Goal: Task Accomplishment & Management: Complete application form

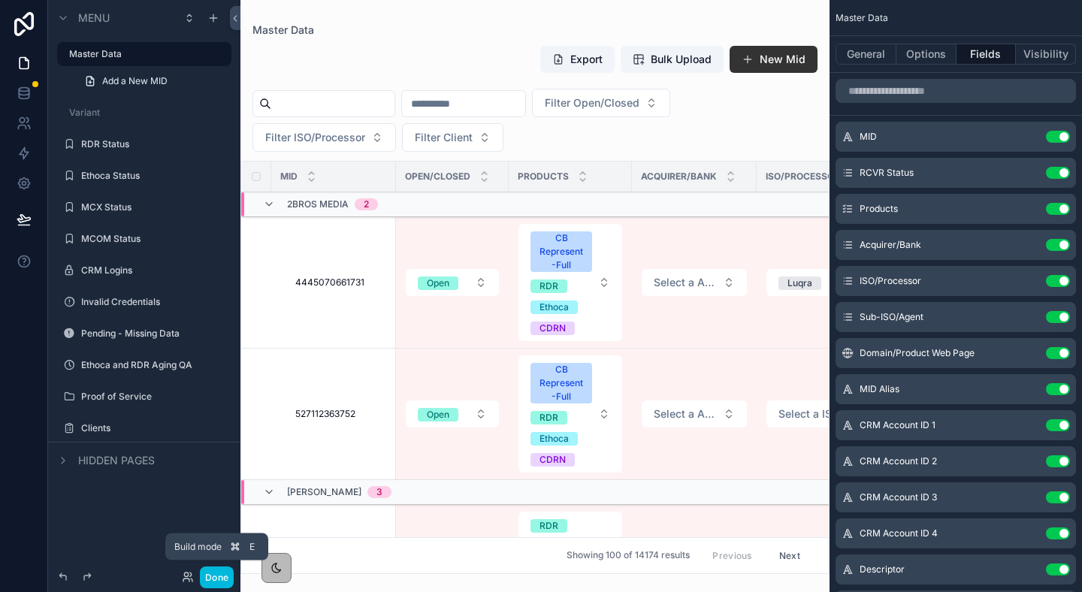
drag, startPoint x: 225, startPoint y: 573, endPoint x: 227, endPoint y: 585, distance: 12.1
click at [225, 573] on button "Done" at bounding box center [217, 578] width 34 height 22
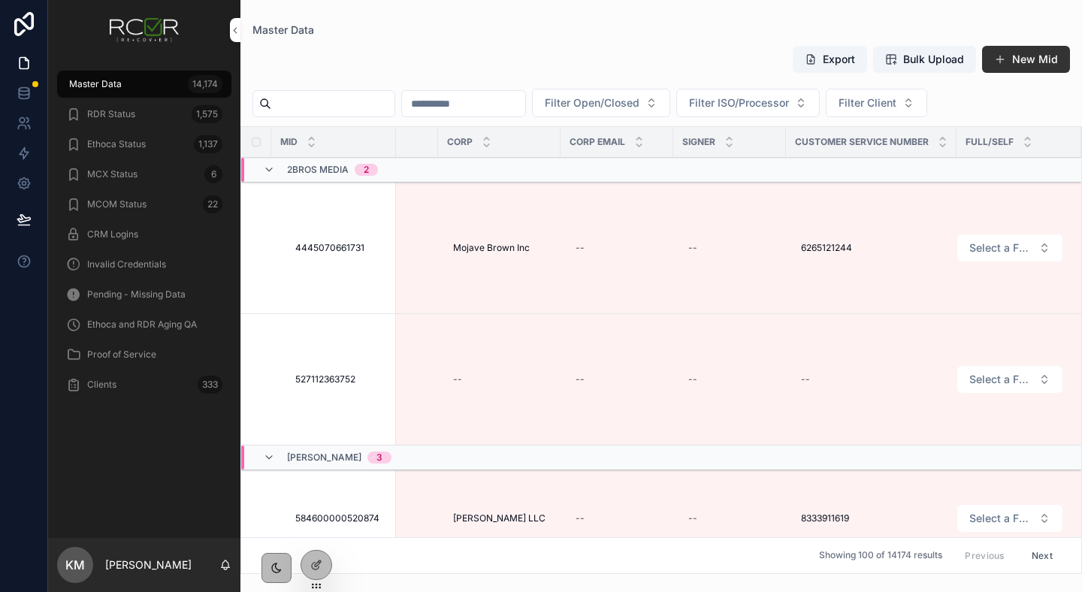
scroll to position [0, 3195]
click at [1035, 249] on button "Select a Full/Self" at bounding box center [1009, 247] width 105 height 27
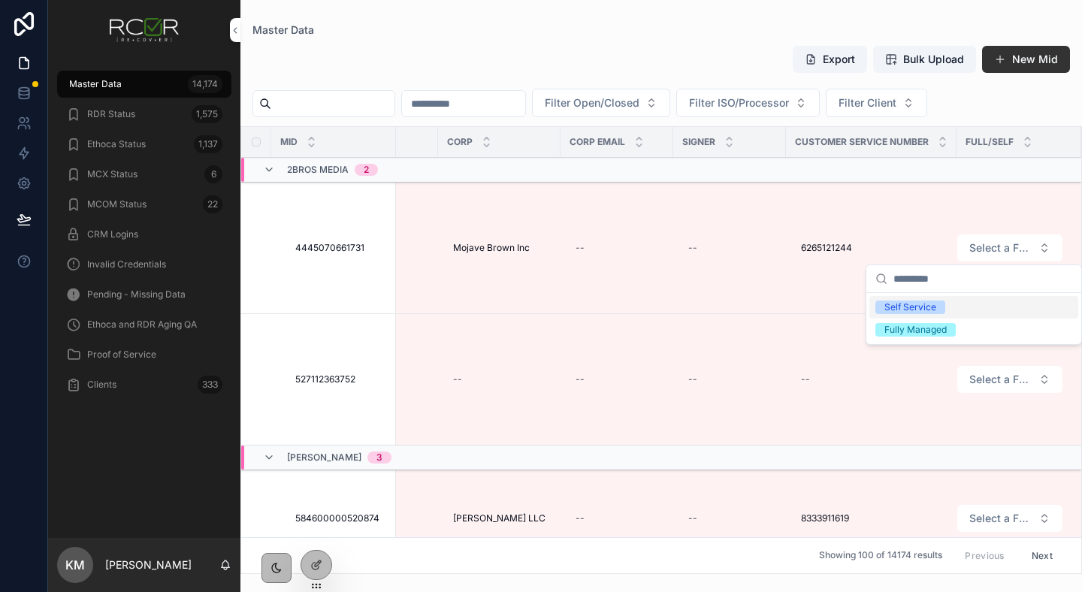
click at [1035, 249] on button "Select a Full/Self" at bounding box center [1009, 247] width 105 height 27
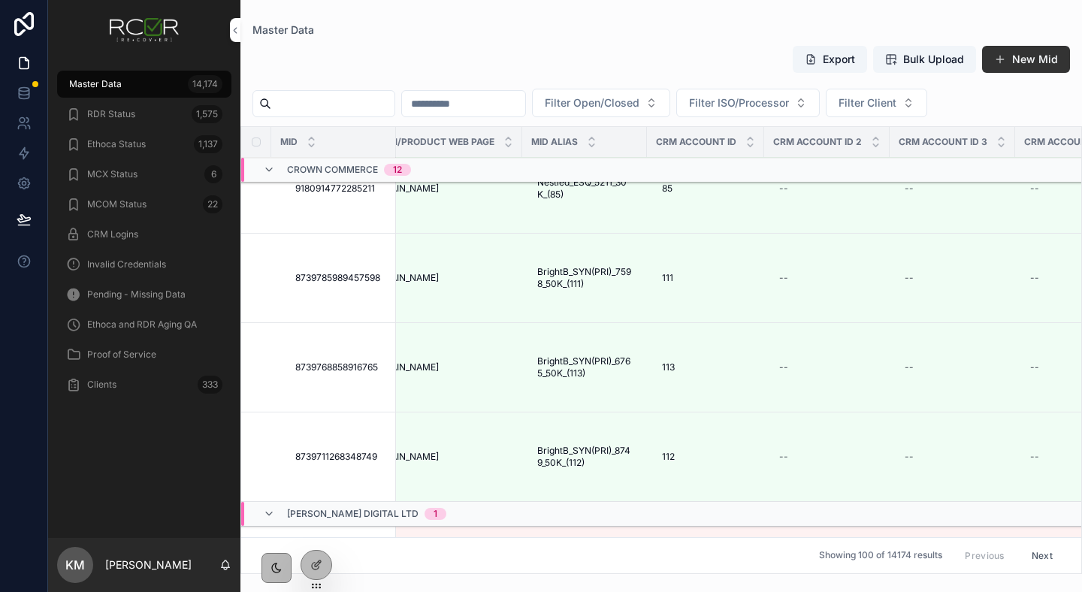
scroll to position [1374, 0]
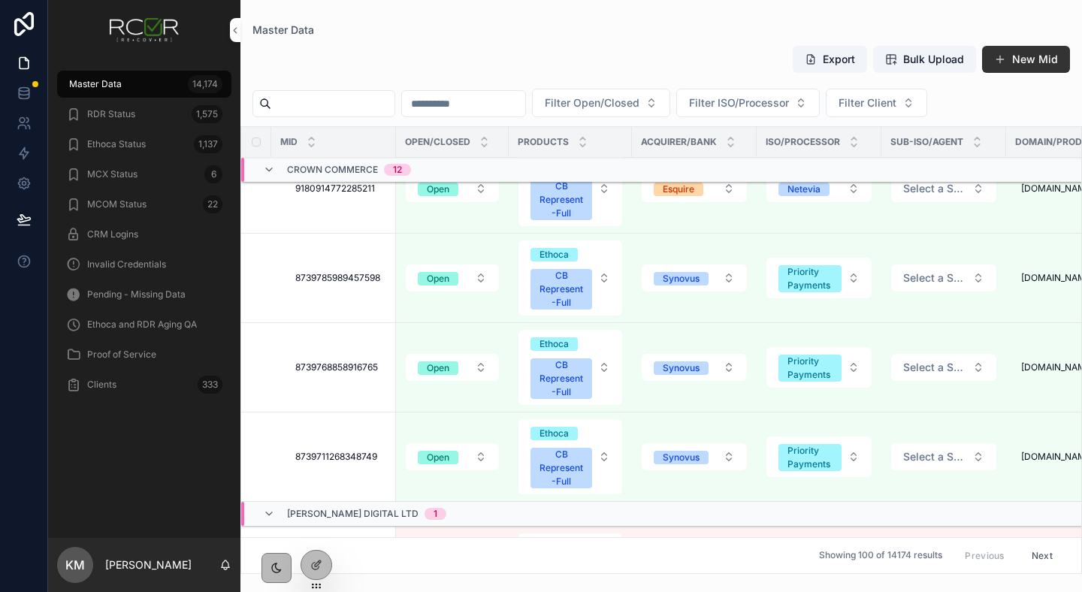
click at [123, 233] on span "CRM Logins" at bounding box center [112, 234] width 51 height 12
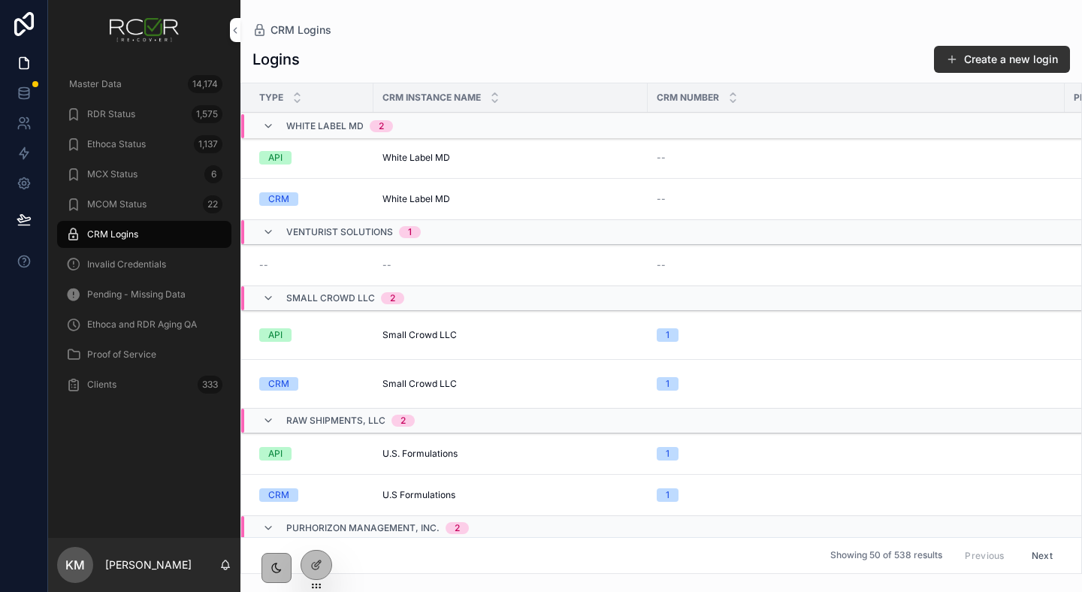
click at [976, 65] on button "Create a new login" at bounding box center [1002, 59] width 136 height 27
